Goal: Find specific page/section: Find specific page/section

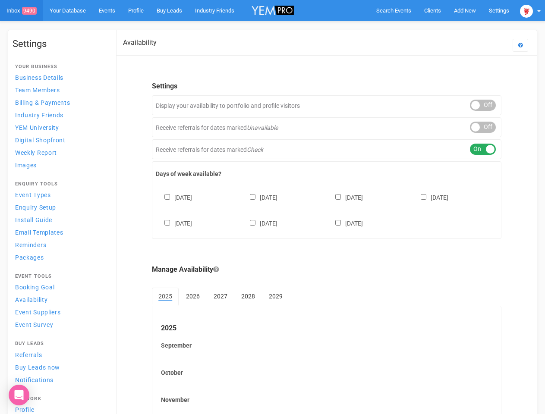
click at [272, 207] on div "[DATE] [DATE] [DATE] [DATE] [DATE] [DATE] [DATE]" at bounding box center [327, 206] width 342 height 52
click at [393, 10] on span "Search Events" at bounding box center [393, 10] width 35 height 6
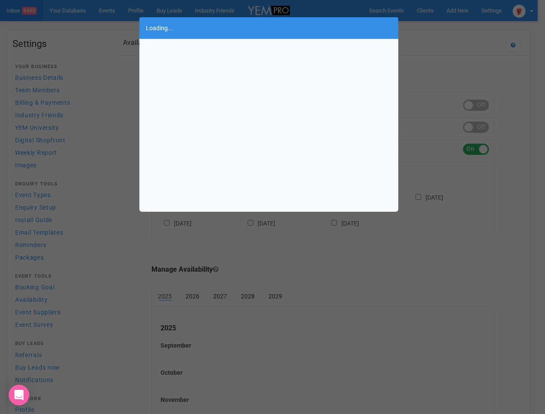
click at [465, 10] on div "Loading..." at bounding box center [272, 207] width 545 height 414
click at [445, 28] on div "Loading..." at bounding box center [272, 207] width 545 height 414
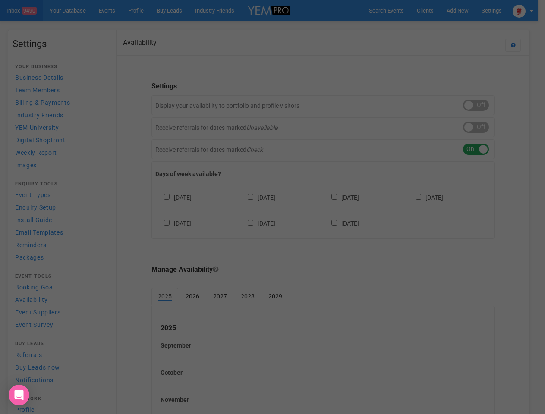
click at [530, 10] on div "Loading..." at bounding box center [272, 207] width 545 height 414
click at [483, 105] on div "Loading..." at bounding box center [272, 207] width 545 height 414
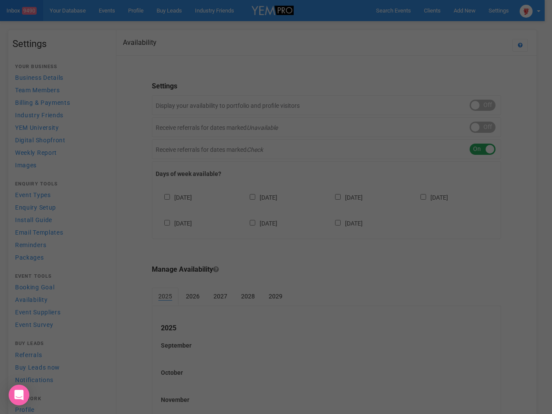
click at [483, 127] on body "Search Events Clients Add New New Client New Event New Enquiry Settings [GEOGRA…" at bounding box center [276, 249] width 552 height 499
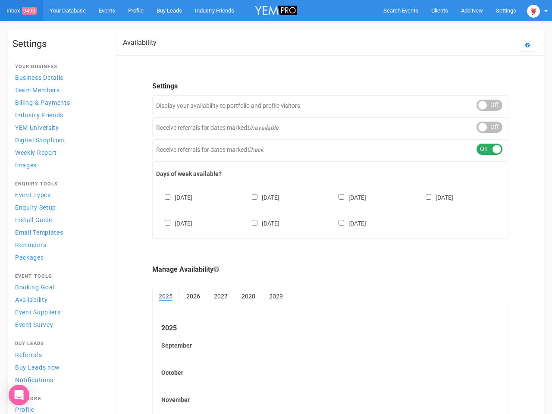
click at [483, 149] on div "ON OFF" at bounding box center [490, 149] width 26 height 11
click at [327, 209] on div "[DATE] [DATE] [DATE] [DATE] [DATE] [DATE] [DATE]" at bounding box center [330, 206] width 348 height 52
